Goal: Find specific page/section: Find specific page/section

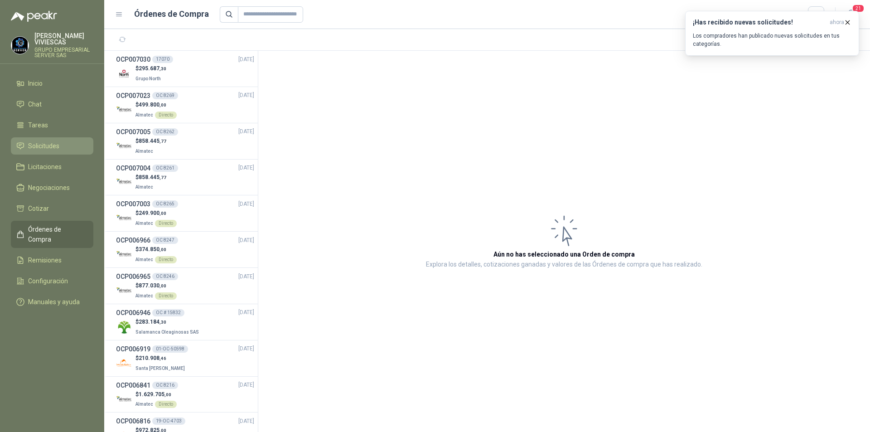
click at [33, 149] on span "Solicitudes" at bounding box center [43, 146] width 31 height 10
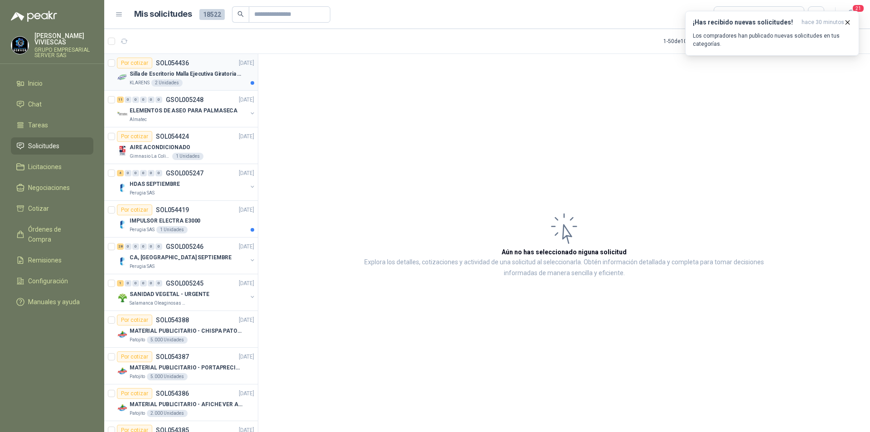
click at [200, 77] on p "Silla de Escritorio Malla Ejecutiva Giratoria Cromada con Reposabrazos Fijo Neg…" at bounding box center [186, 74] width 113 height 9
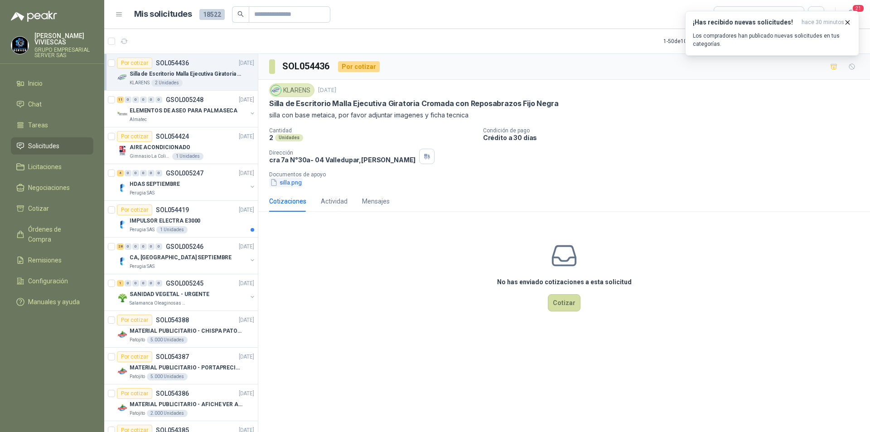
click at [292, 183] on button "silla.png" at bounding box center [286, 183] width 34 height 10
